Goal: Task Accomplishment & Management: Manage account settings

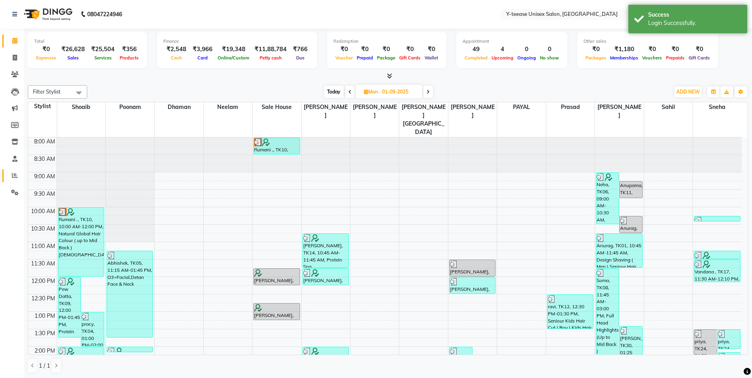
click at [20, 181] on link "Reports" at bounding box center [11, 175] width 19 height 13
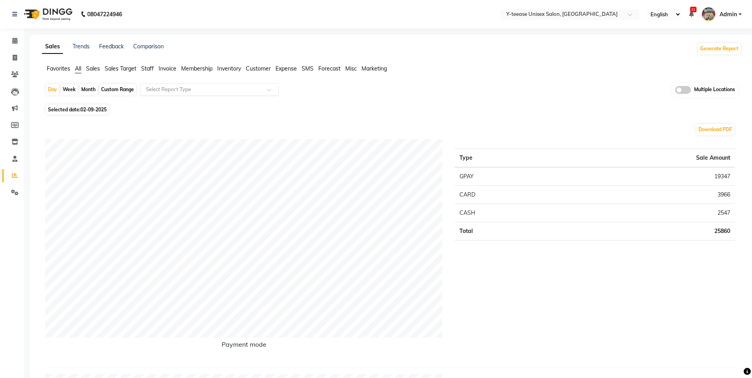
click at [205, 91] on input "text" at bounding box center [201, 90] width 114 height 8
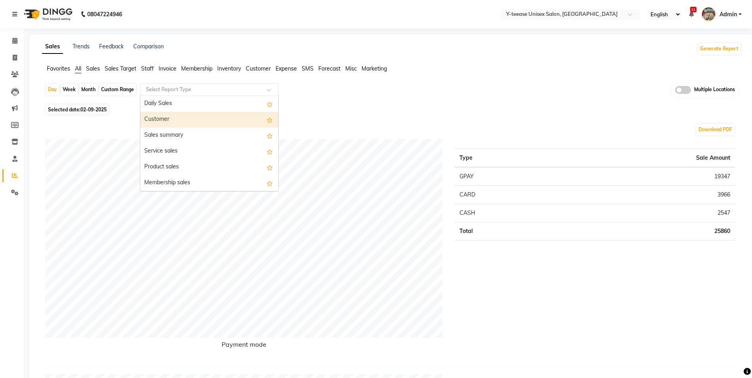
click at [184, 122] on div "Customer" at bounding box center [209, 120] width 138 height 16
select select "full_report"
select select "csv"
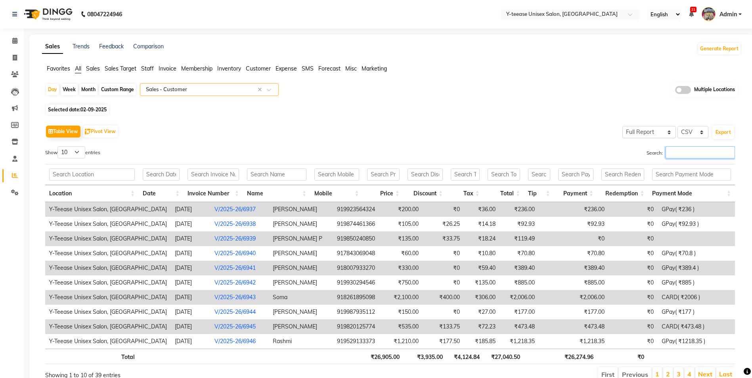
click at [667, 153] on input "Search:" at bounding box center [700, 152] width 69 height 12
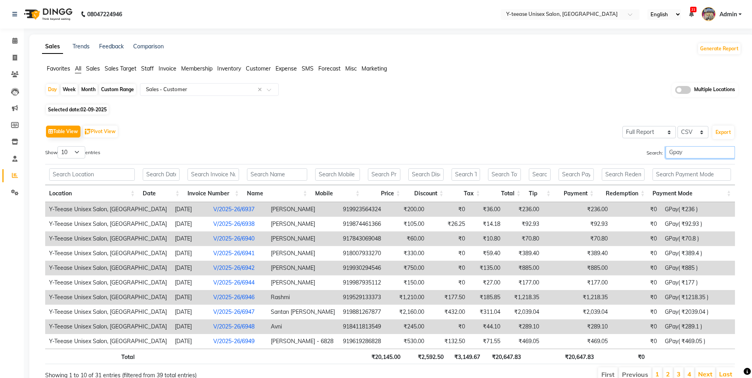
scroll to position [36, 0]
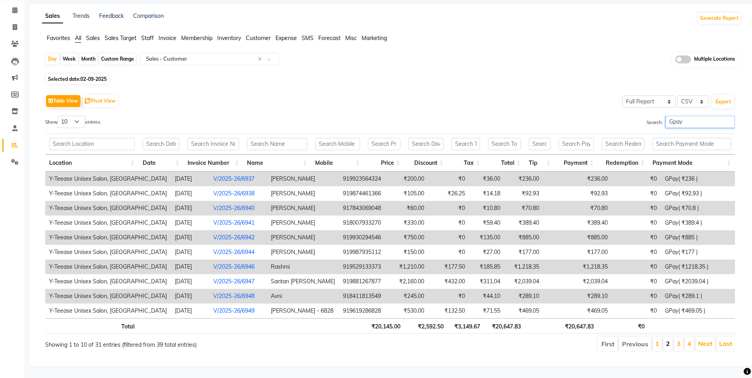
type input "Gpay"
click at [666, 340] on link "2" at bounding box center [668, 344] width 4 height 8
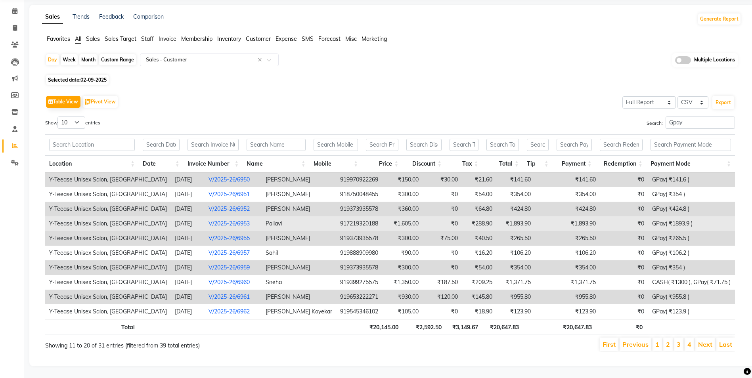
click at [209, 220] on link "V/2025-26/6953" at bounding box center [229, 223] width 41 height 7
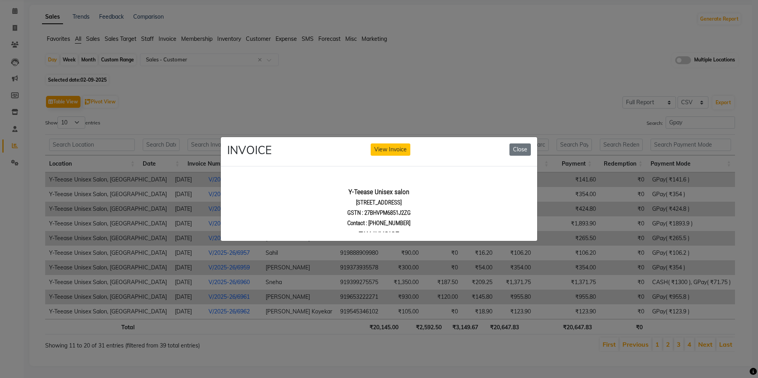
scroll to position [0, 0]
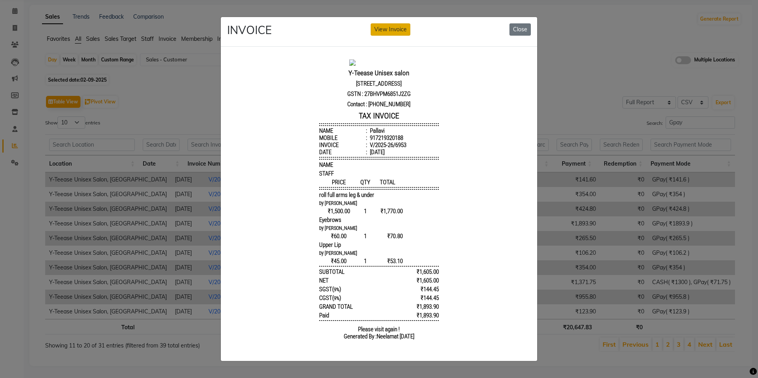
click at [389, 30] on button "View Invoice" at bounding box center [391, 29] width 40 height 12
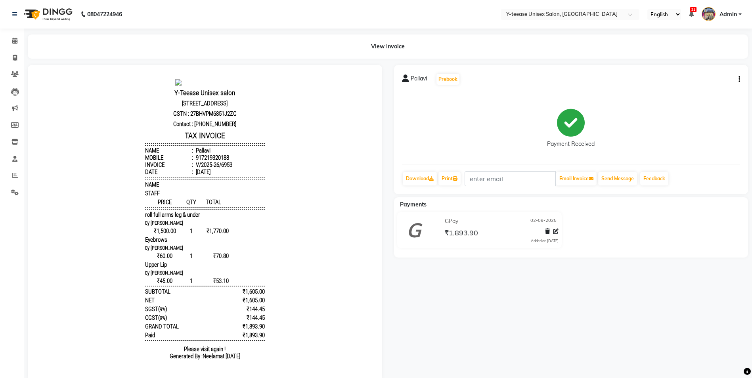
click at [738, 80] on button "button" at bounding box center [737, 79] width 5 height 8
click at [701, 61] on div "Cancel Invoice" at bounding box center [700, 60] width 54 height 10
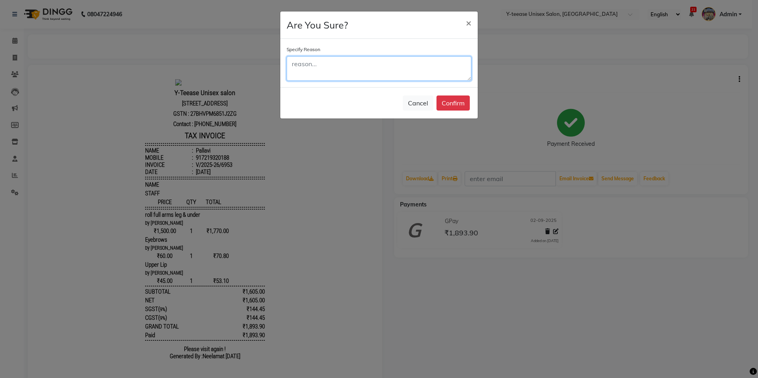
click at [440, 72] on textarea at bounding box center [379, 68] width 185 height 25
type textarea "double bill"
click at [455, 105] on button "Confirm" at bounding box center [452, 103] width 33 height 15
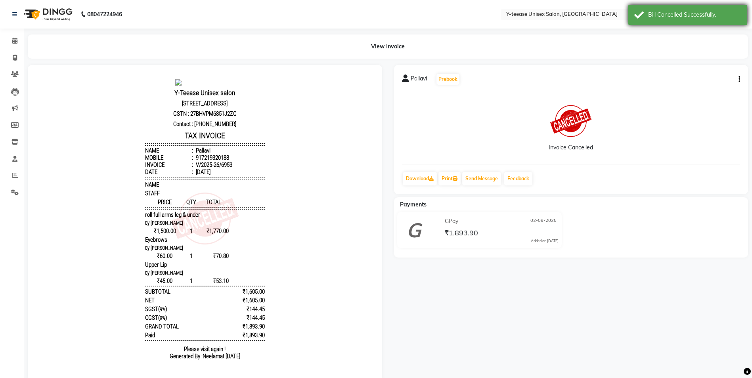
click at [659, 13] on div "Bill Cancelled Successfully." at bounding box center [694, 15] width 93 height 8
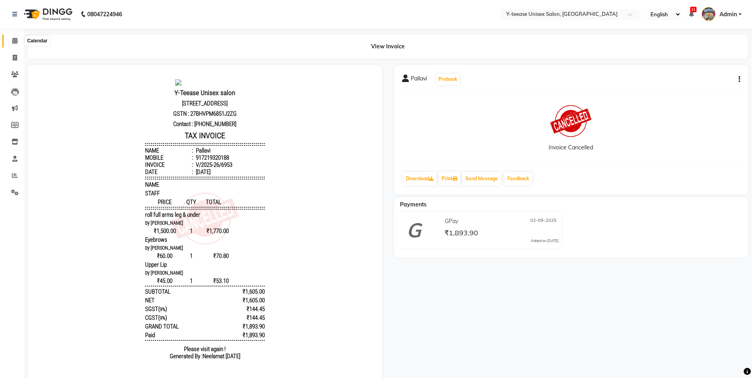
click at [16, 38] on icon at bounding box center [14, 41] width 5 height 6
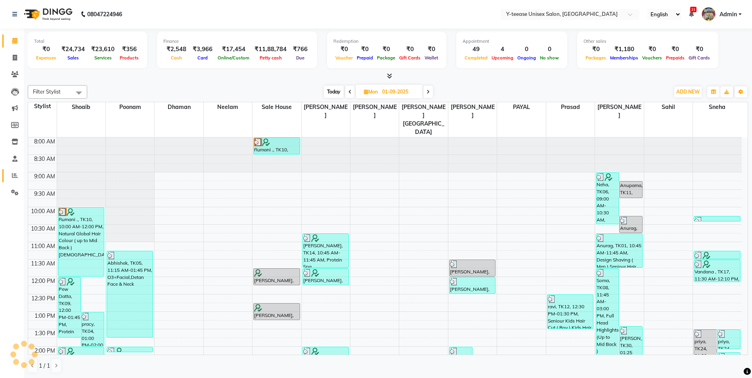
click at [15, 180] on link "Reports" at bounding box center [11, 175] width 19 height 13
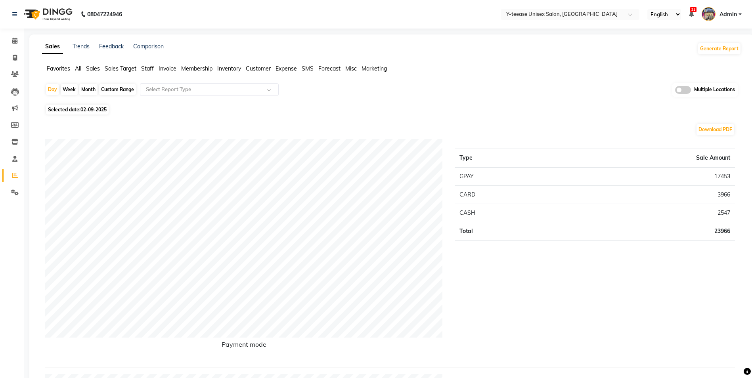
click at [94, 66] on span "Sales" at bounding box center [93, 68] width 14 height 7
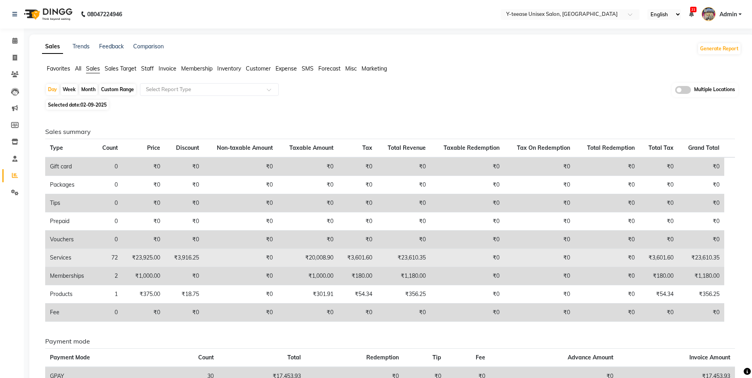
click at [325, 263] on td "₹20,008.90" at bounding box center [307, 258] width 60 height 18
click at [321, 258] on td "₹20,008.90" at bounding box center [307, 258] width 60 height 18
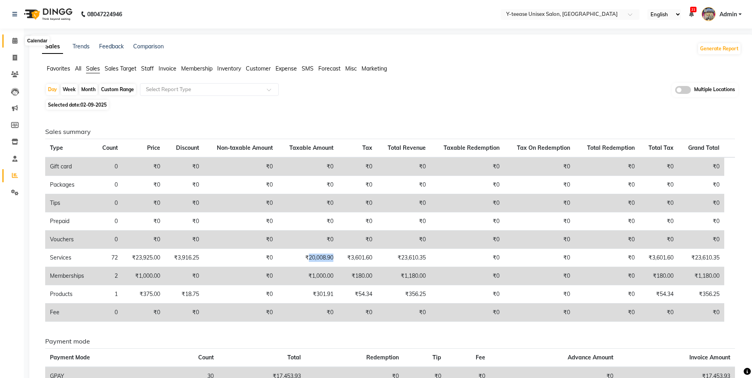
click at [16, 39] on icon at bounding box center [14, 41] width 5 height 6
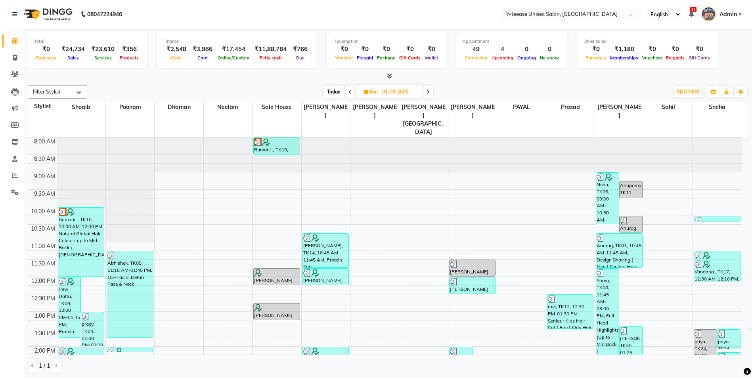
click at [431, 92] on span at bounding box center [428, 92] width 10 height 12
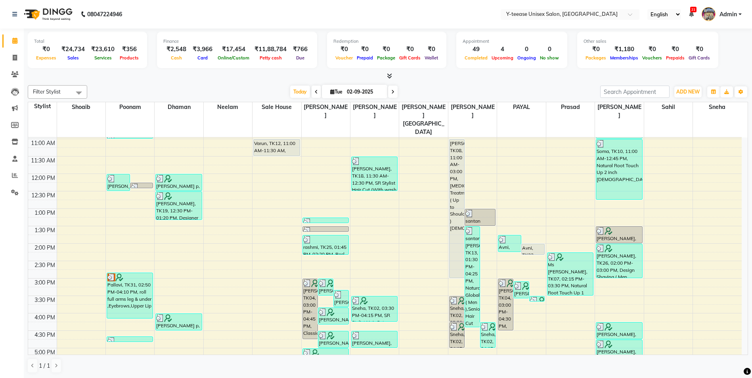
scroll to position [11, 0]
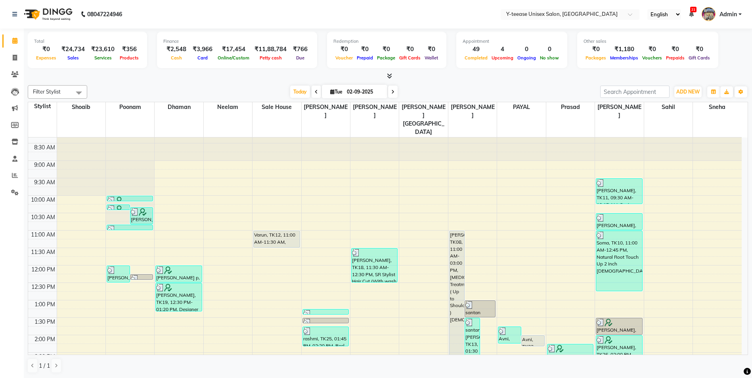
click at [304, 91] on span "Today" at bounding box center [300, 92] width 20 height 12
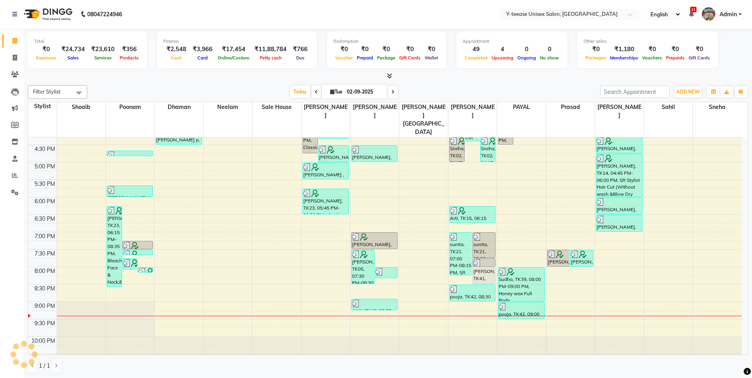
click at [395, 94] on span at bounding box center [393, 92] width 10 height 12
type input "[DATE]"
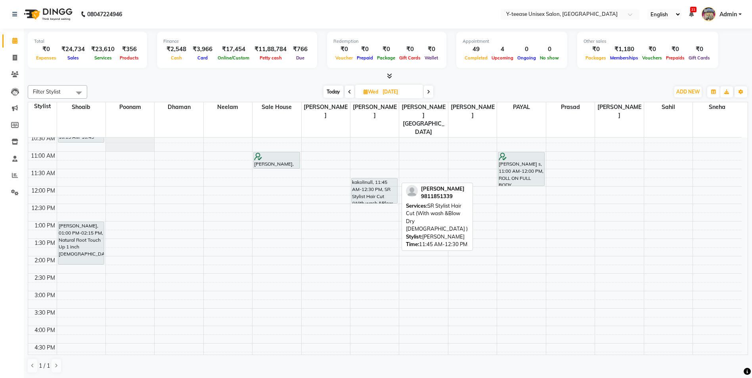
scroll to position [0, 0]
